Goal: Information Seeking & Learning: Learn about a topic

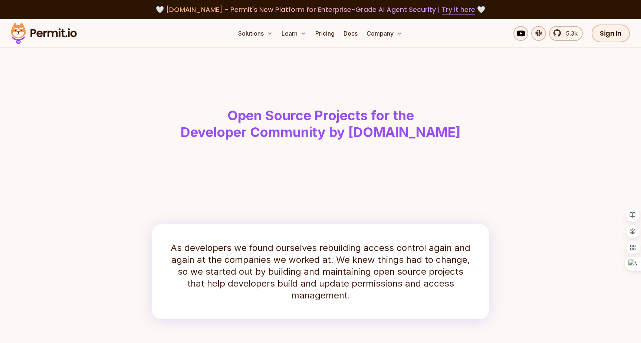
click at [330, 260] on p "As developers we found ourselves rebuilding access control again and again at t…" at bounding box center [320, 271] width 301 height 59
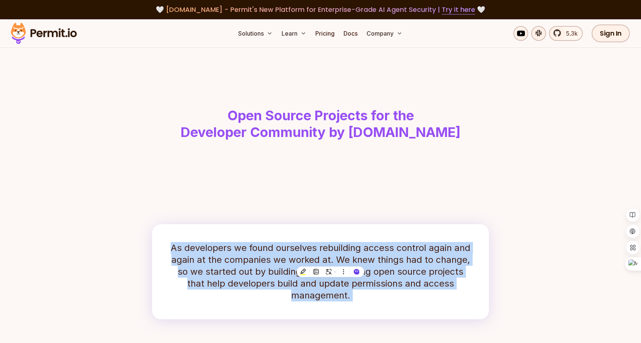
click at [330, 260] on p "As developers we found ourselves rebuilding access control again and again at t…" at bounding box center [320, 271] width 301 height 59
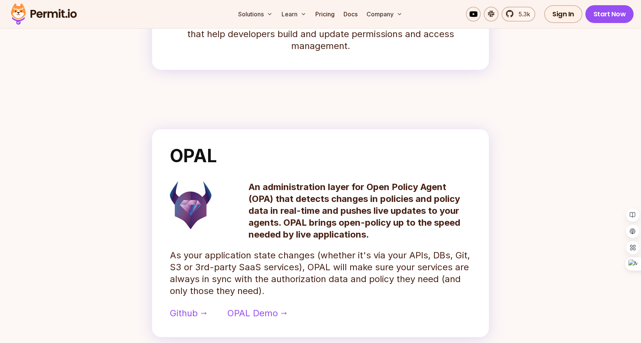
scroll to position [249, 0]
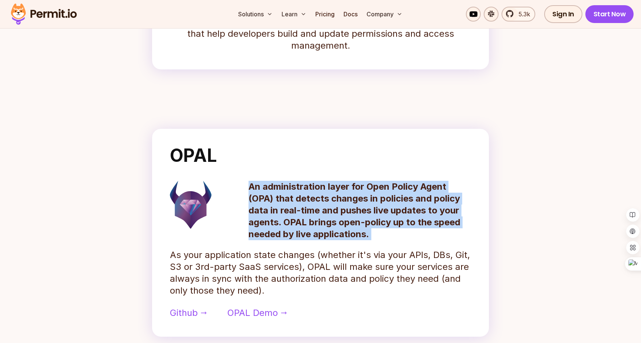
drag, startPoint x: 327, startPoint y: 248, endPoint x: 275, endPoint y: 179, distance: 87.0
click at [275, 179] on div "OPAL An administration layer for Open Policy Agent (OPA) that detects changes i…" at bounding box center [320, 233] width 337 height 208
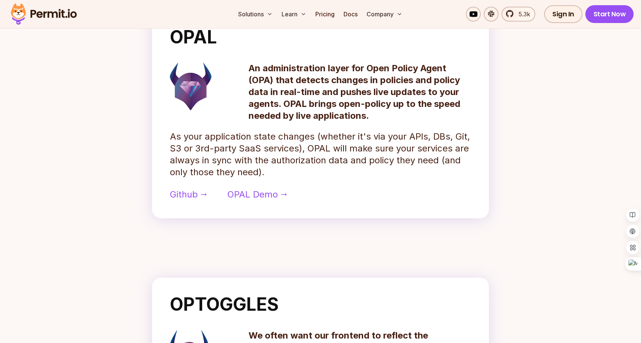
scroll to position [368, 0]
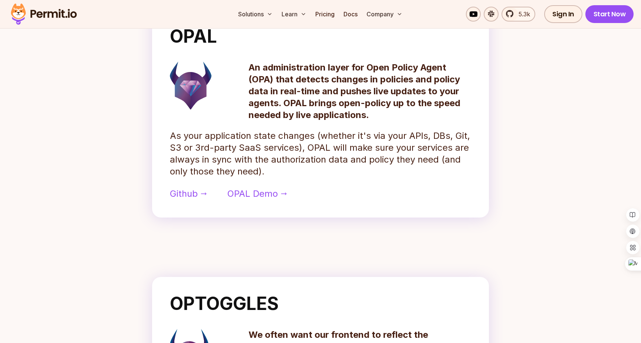
click at [272, 176] on div "OPAL An administration layer for Open Policy Agent (OPA) that detects changes i…" at bounding box center [320, 114] width 337 height 208
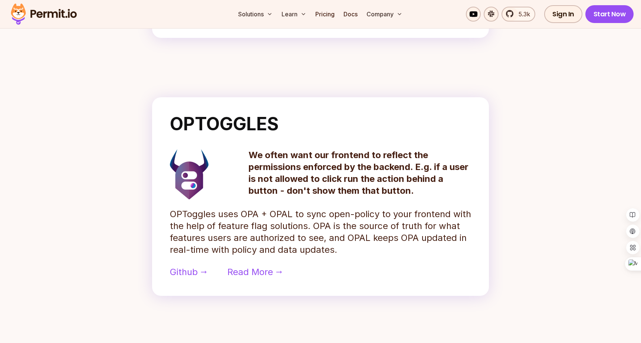
scroll to position [548, 0]
